Goal: Task Accomplishment & Management: Complete application form

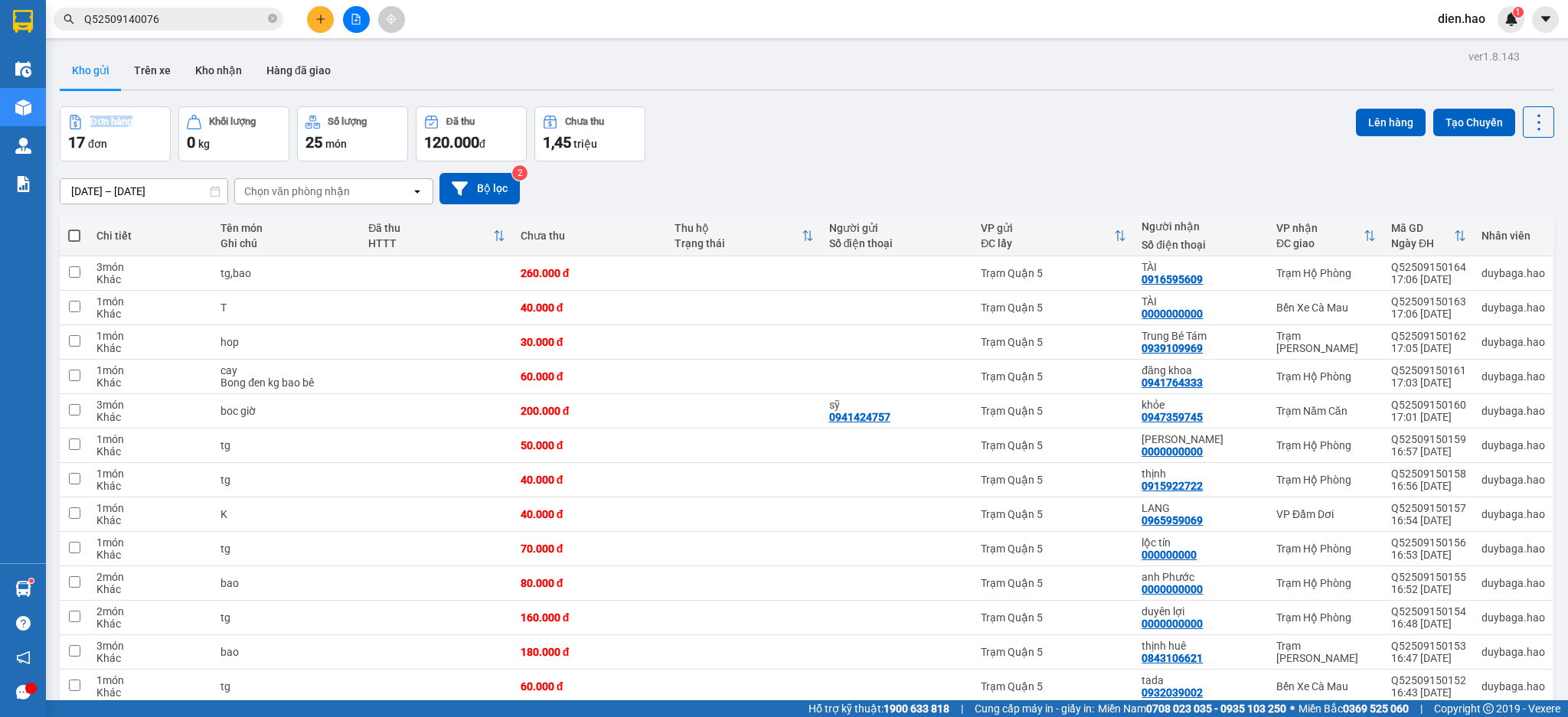
click at [320, 20] on icon "plus" at bounding box center [321, 18] width 11 height 11
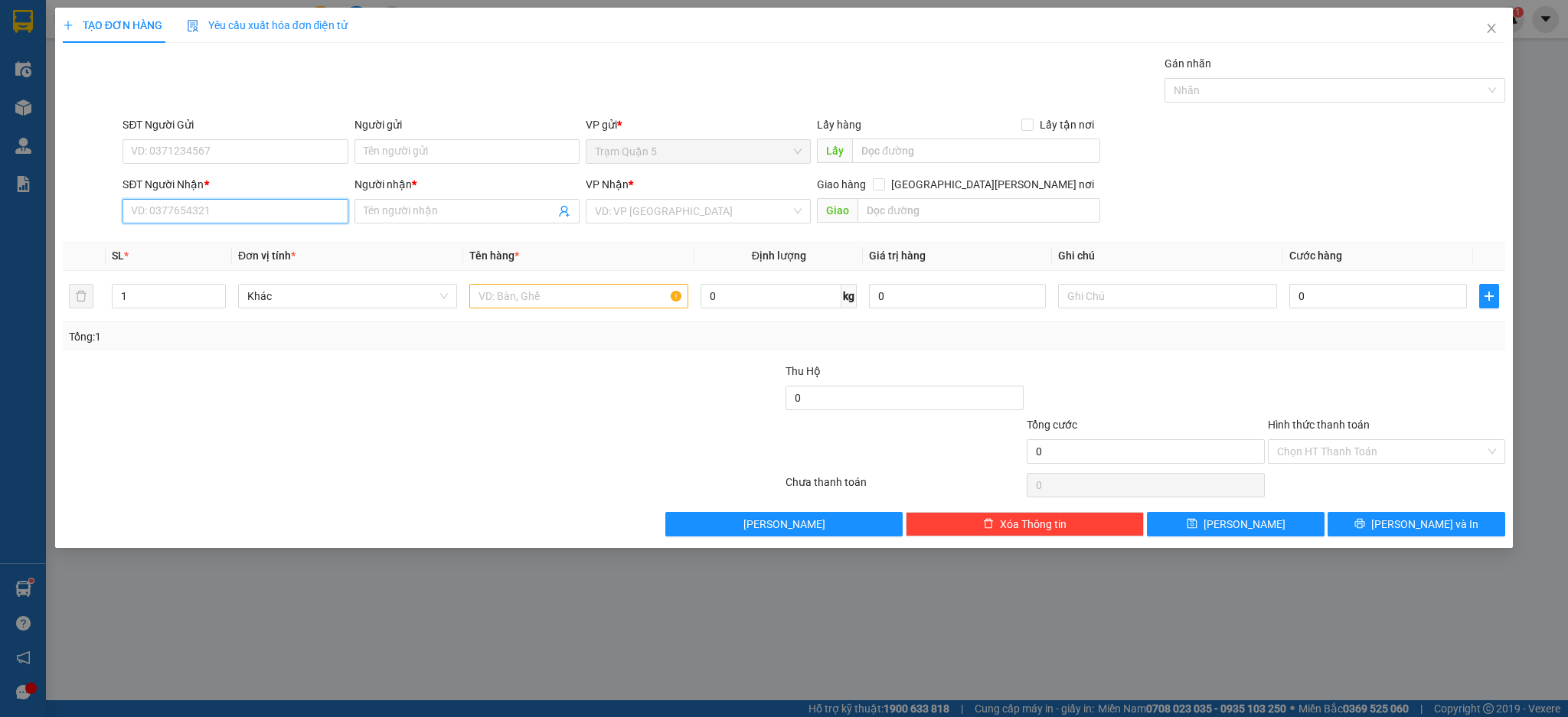
click at [231, 208] on input "SĐT Người Nhận *" at bounding box center [235, 210] width 225 height 24
type input "0919743043"
click at [272, 242] on div "0919743043 - NHƯ [GEOGRAPHIC_DATA]" at bounding box center [235, 241] width 207 height 16
type input "NHƯ Ý"
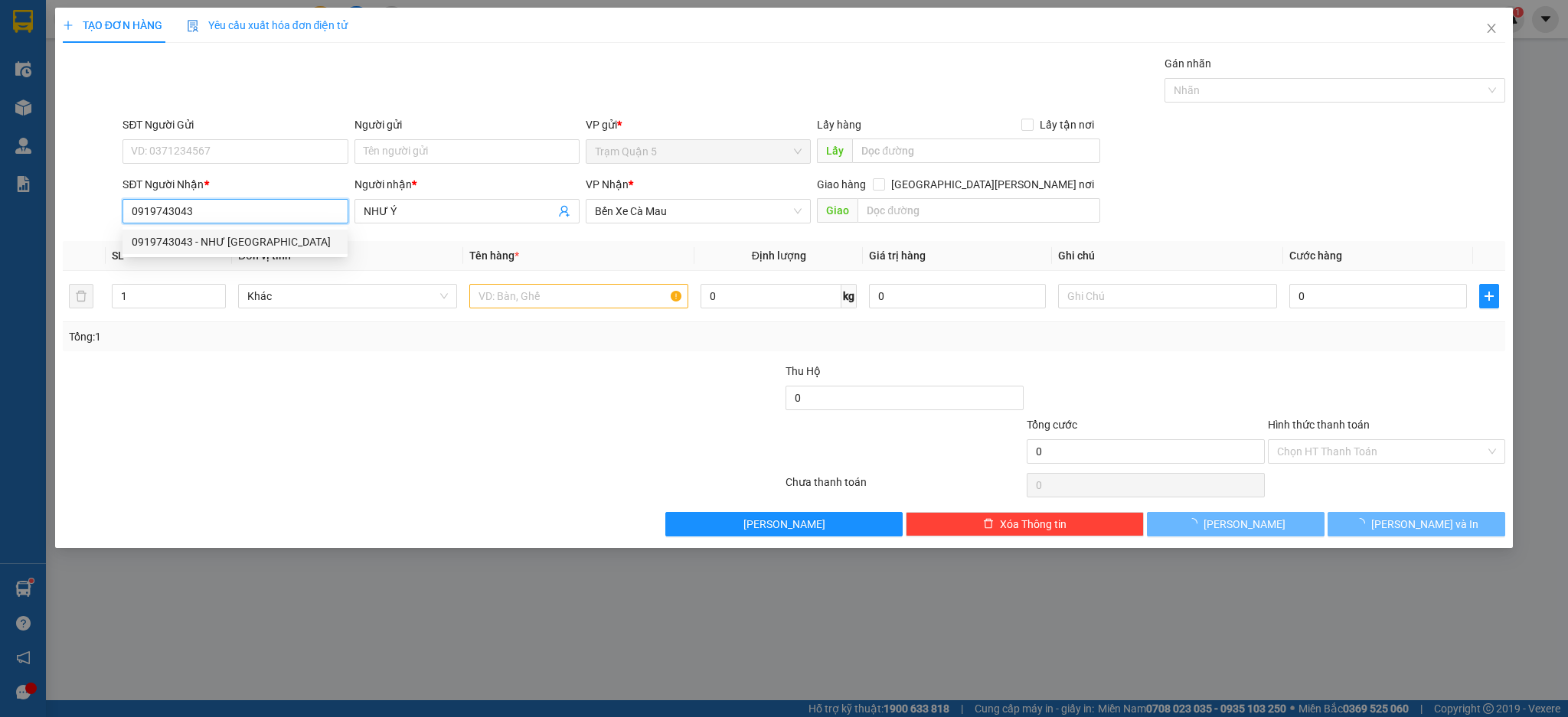
type input "30.000"
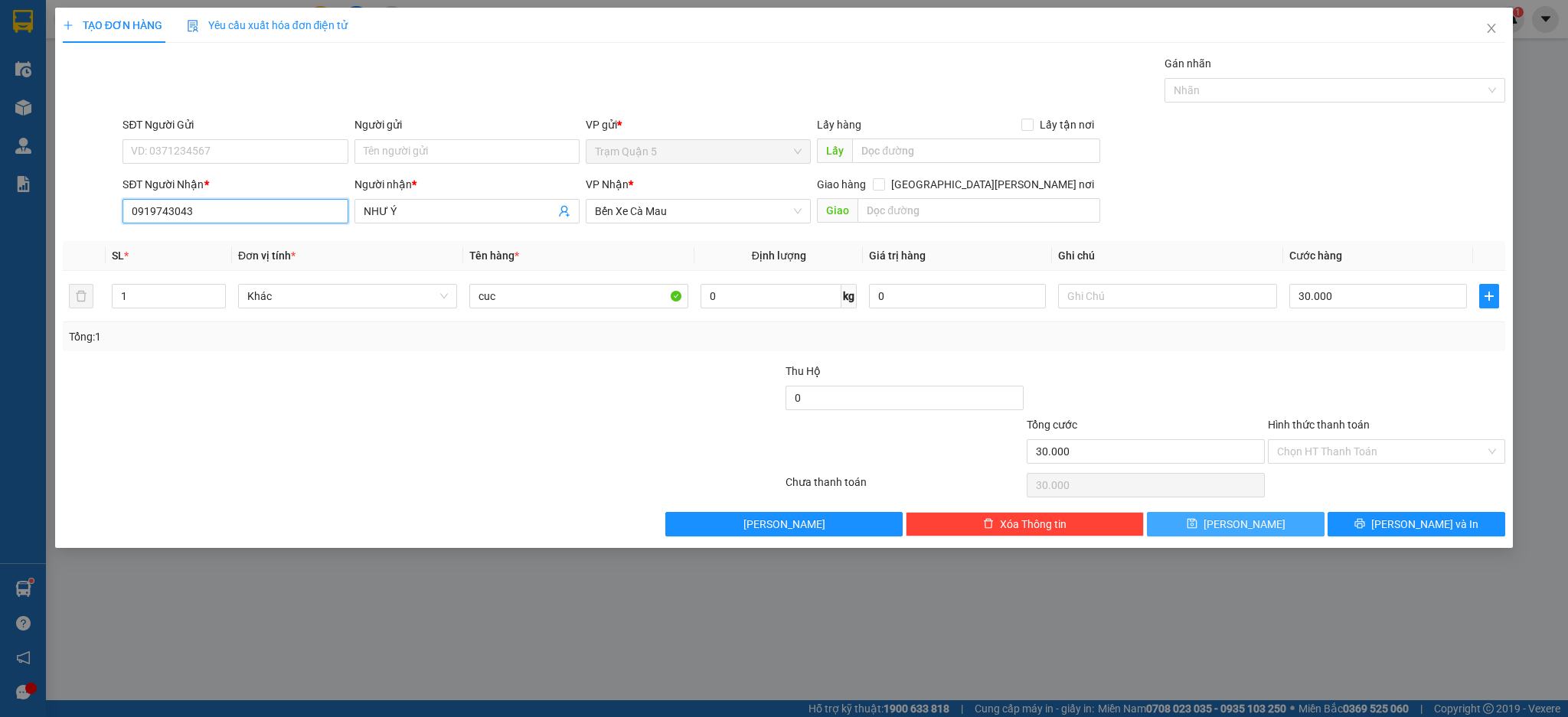
type input "0919743043"
click at [1274, 527] on button "[PERSON_NAME]" at bounding box center [1236, 524] width 178 height 24
type input "0"
drag, startPoint x: 1507, startPoint y: 33, endPoint x: 1158, endPoint y: 0, distance: 350.6
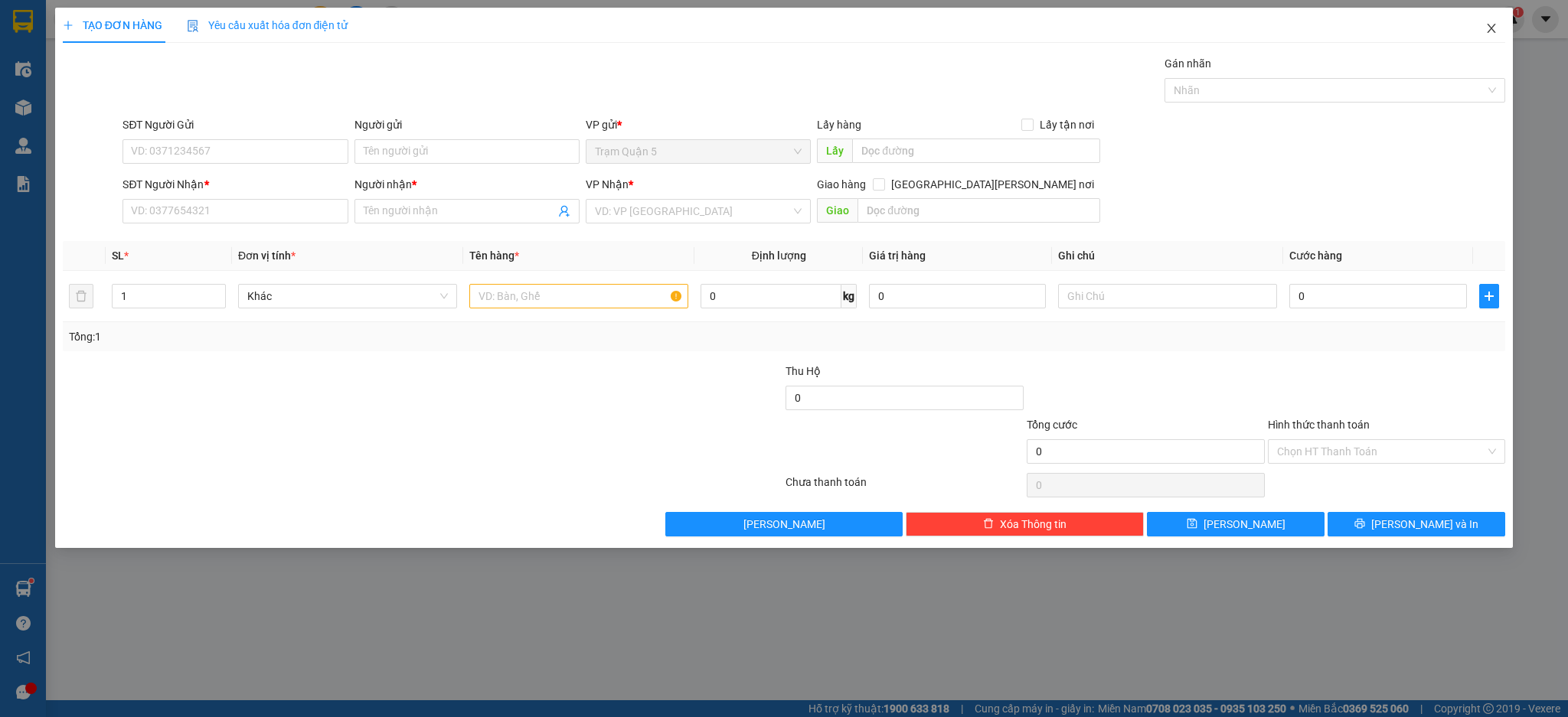
click at [1505, 38] on span "Close" at bounding box center [1492, 29] width 42 height 42
